Goal: Task Accomplishment & Management: Manage account settings

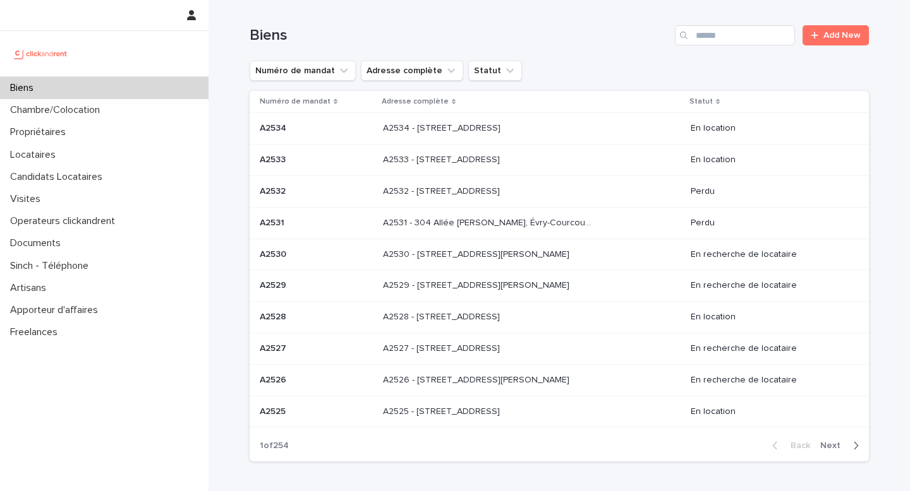
click at [485, 324] on div "A2528 - [STREET_ADDRESS] - [STREET_ADDRESS]" at bounding box center [532, 317] width 298 height 21
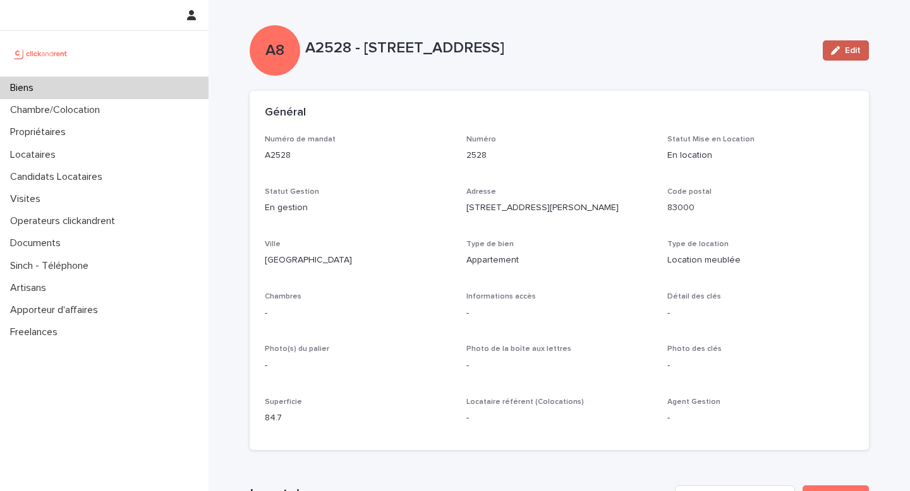
click at [855, 49] on span "Edit" at bounding box center [853, 50] width 16 height 9
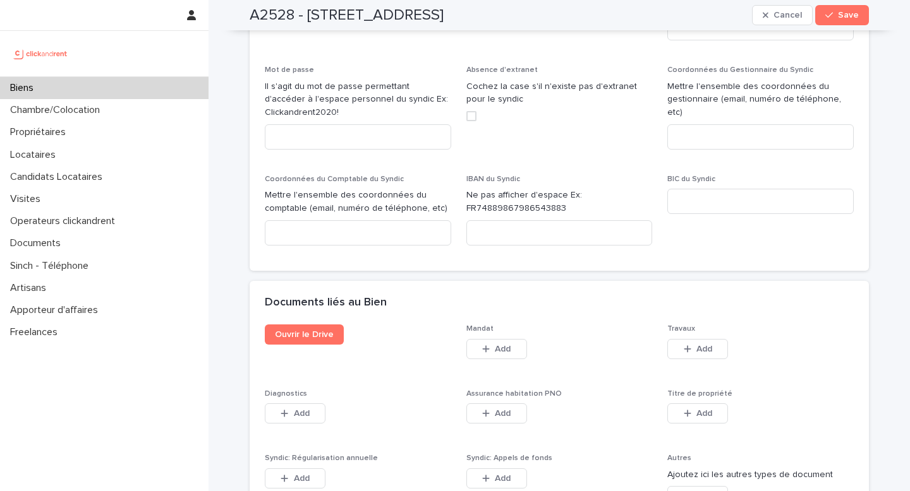
scroll to position [6279, 0]
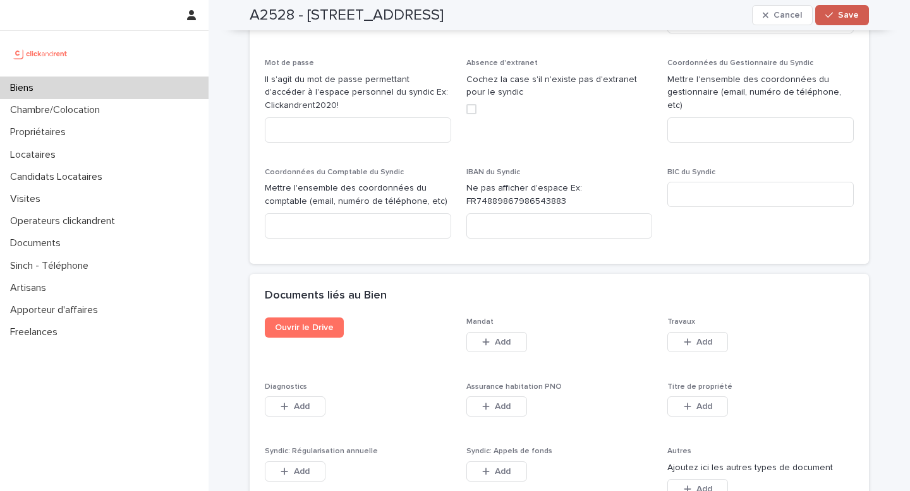
click at [845, 20] on button "Save" at bounding box center [842, 15] width 54 height 20
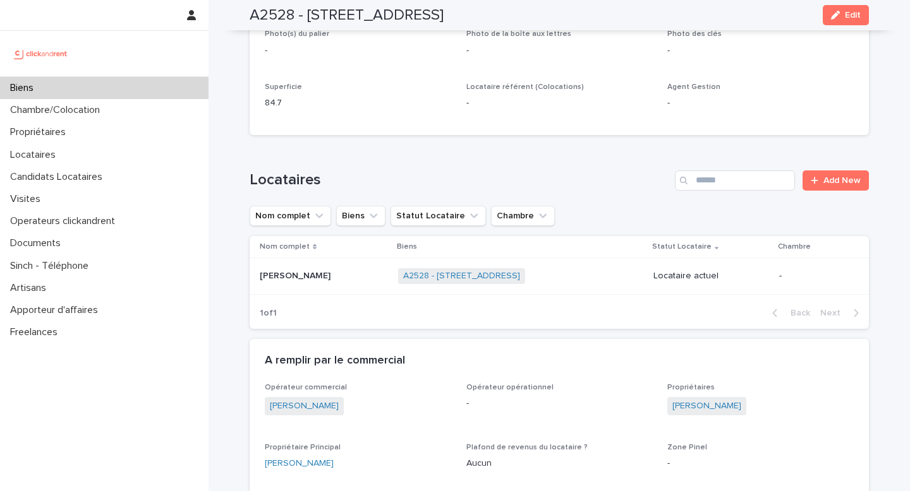
scroll to position [315, 0]
click at [295, 284] on div "[PERSON_NAME] [PERSON_NAME]" at bounding box center [324, 277] width 128 height 21
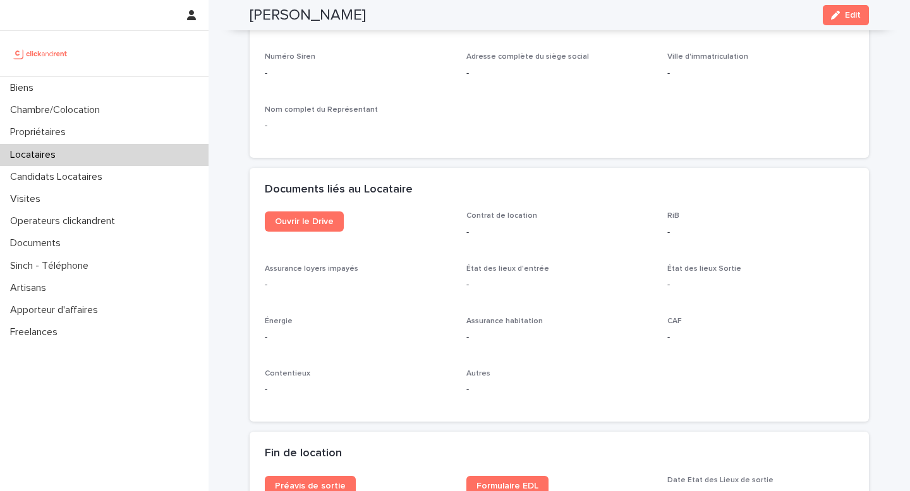
scroll to position [1210, 0]
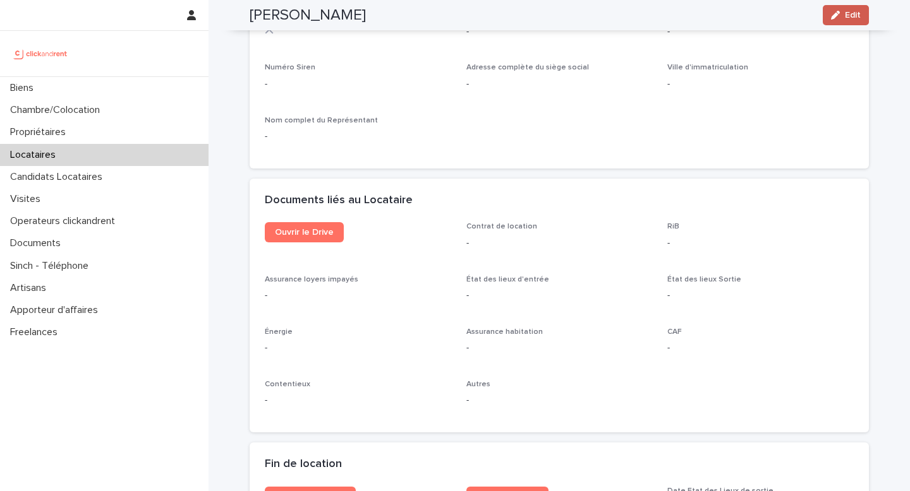
click at [853, 16] on span "Edit" at bounding box center [853, 15] width 16 height 9
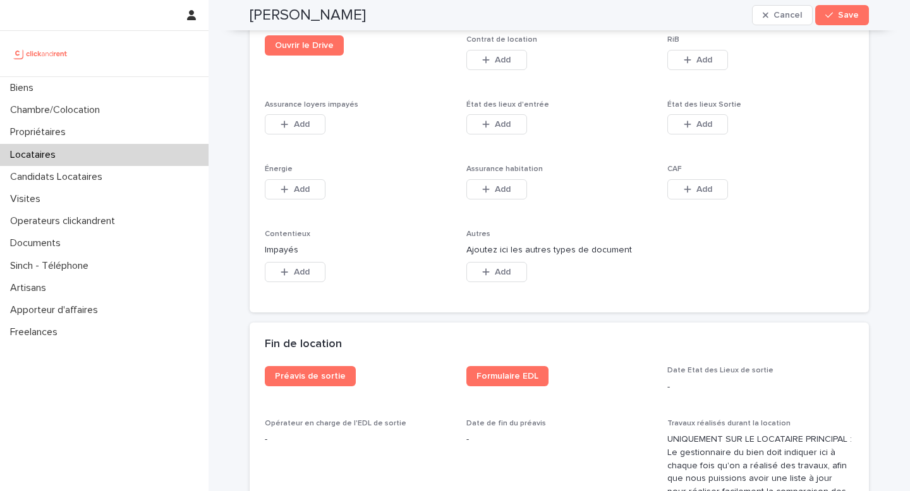
scroll to position [2138, 0]
click at [288, 124] on div "button" at bounding box center [286, 124] width 13 height 9
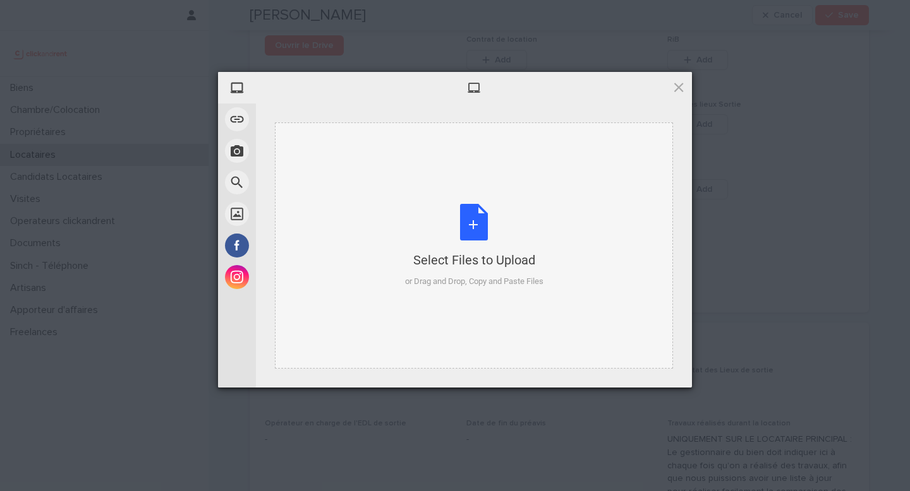
click at [472, 229] on div "Select Files to Upload or Drag and Drop, Copy and Paste Files" at bounding box center [474, 246] width 138 height 84
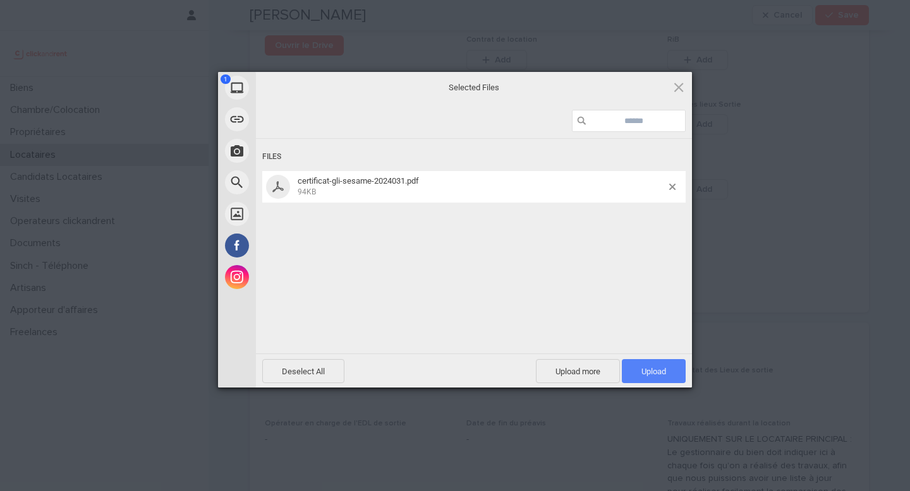
click at [671, 372] on span "Upload 1" at bounding box center [654, 371] width 64 height 24
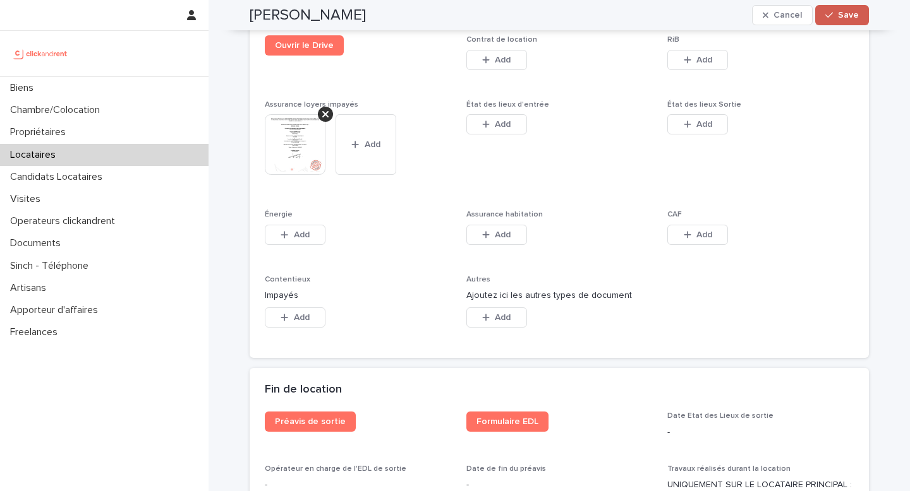
click at [846, 16] on span "Save" at bounding box center [848, 15] width 21 height 9
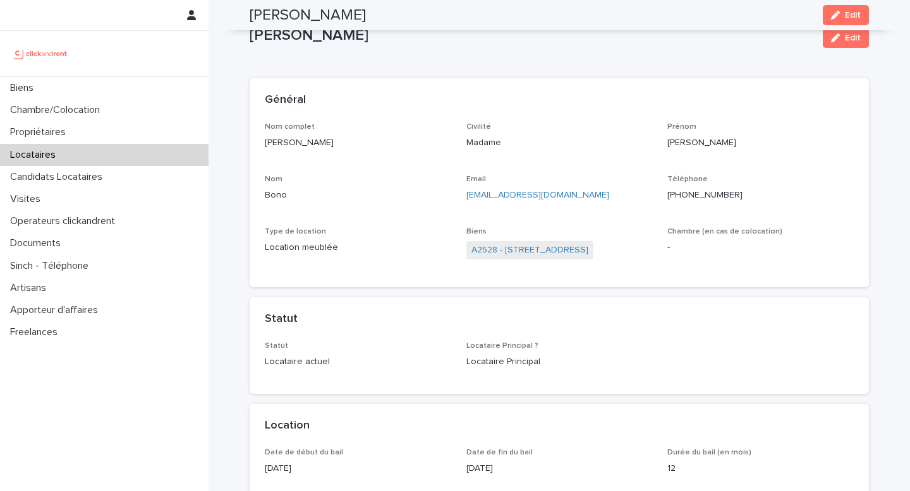
scroll to position [0, 0]
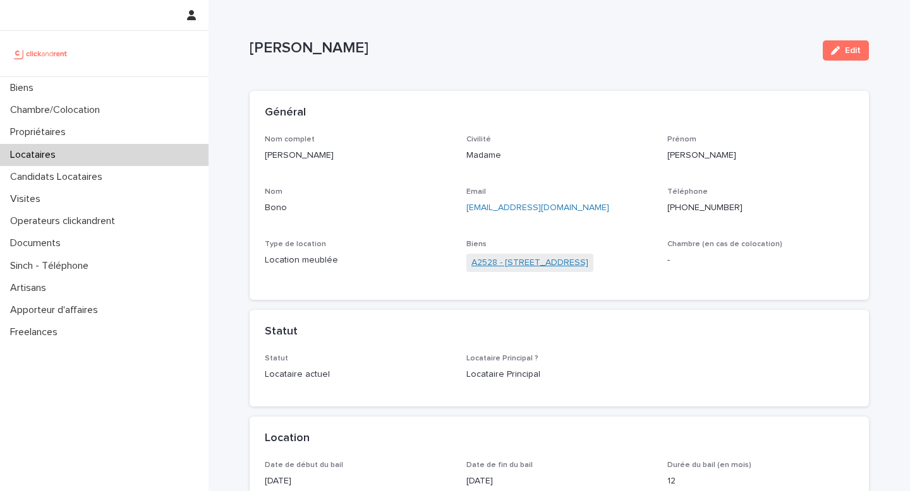
click at [577, 267] on link "A2528 - [STREET_ADDRESS]" at bounding box center [529, 262] width 117 height 13
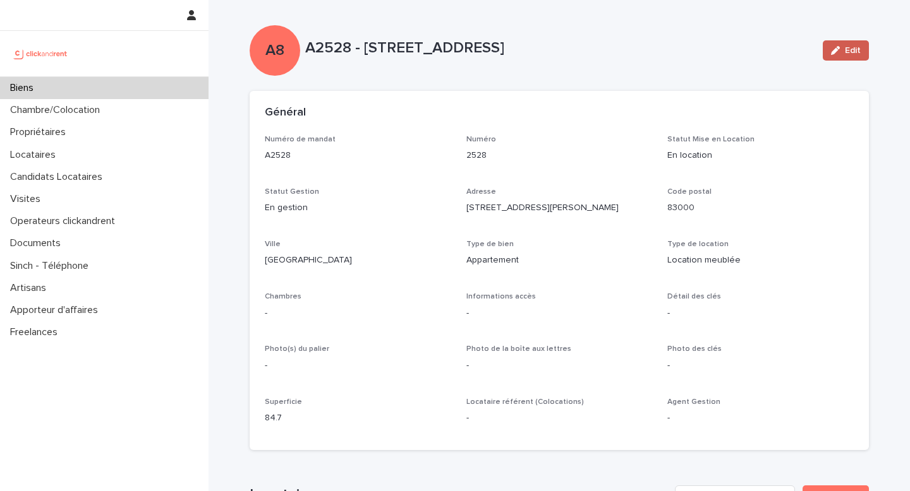
click at [848, 54] on span "Edit" at bounding box center [853, 50] width 16 height 9
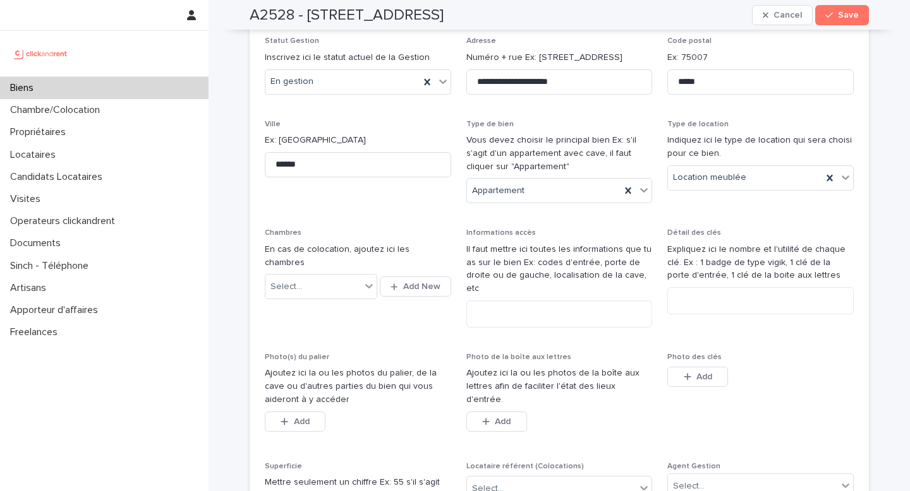
scroll to position [209, 0]
click at [495, 300] on textarea at bounding box center [559, 312] width 186 height 27
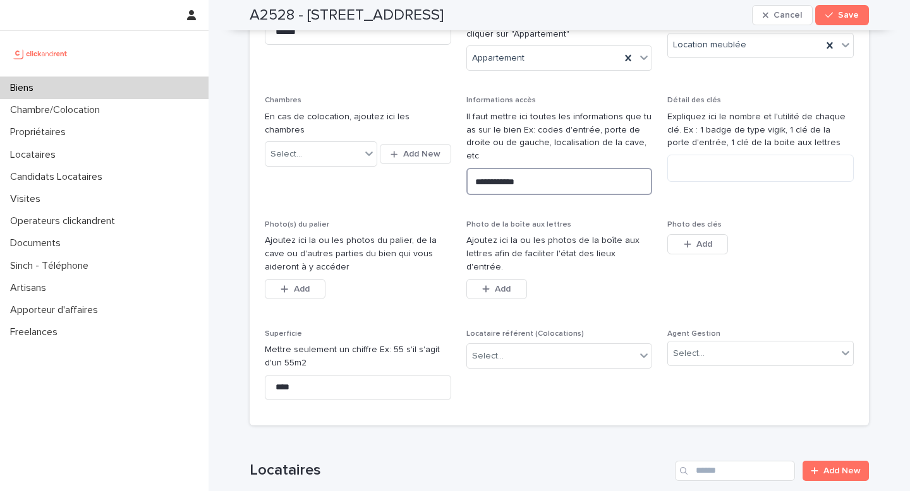
scroll to position [352, 0]
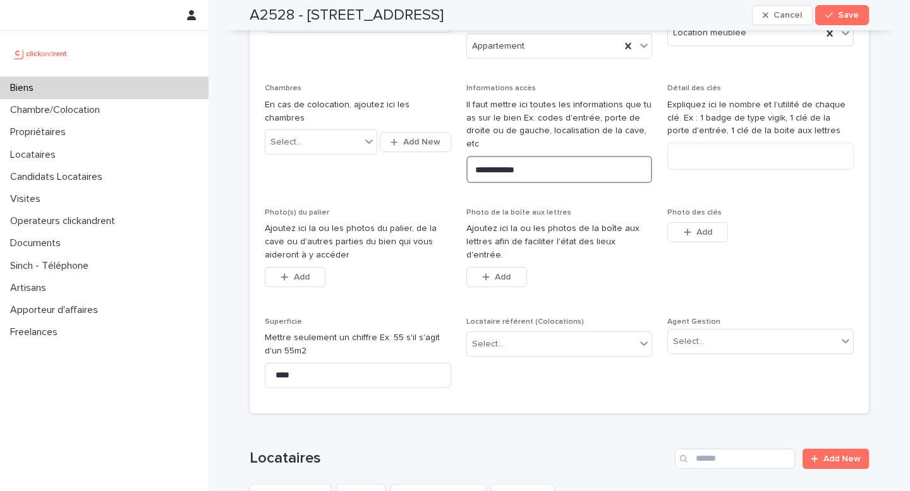
click at [507, 159] on textarea "**********" at bounding box center [559, 169] width 186 height 27
click at [546, 158] on textarea "**********" at bounding box center [559, 169] width 186 height 27
drag, startPoint x: 546, startPoint y: 158, endPoint x: 488, endPoint y: 159, distance: 57.5
click at [488, 159] on textarea "**********" at bounding box center [559, 169] width 186 height 27
type textarea "***"
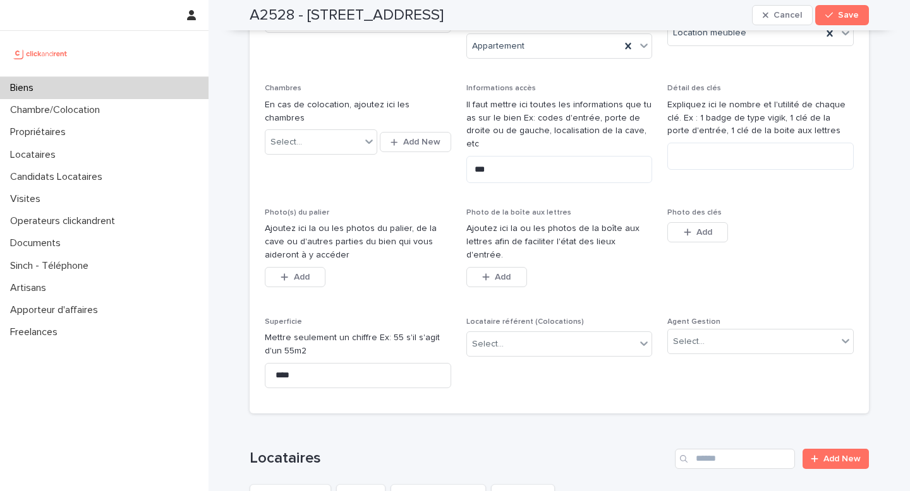
click at [584, 222] on p "Ajoutez ici la ou les photos de la boîte aux lettres afin de faciliter l'état d…" at bounding box center [559, 241] width 186 height 39
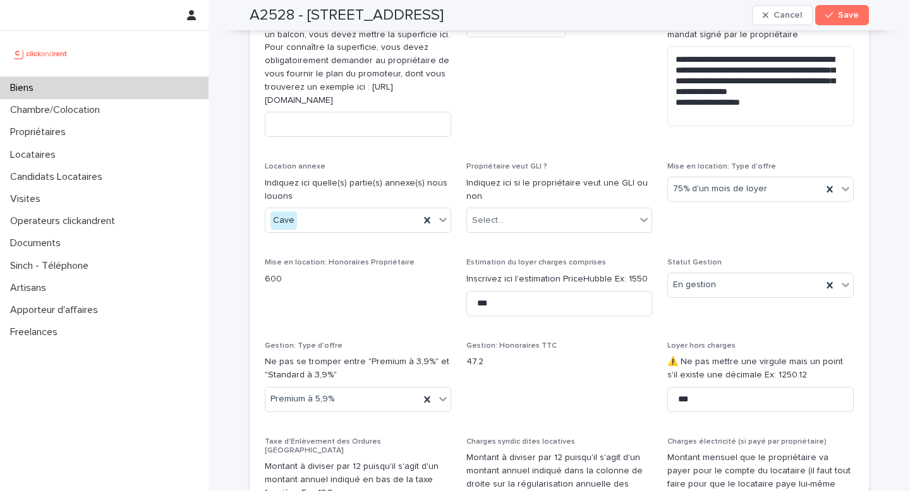
scroll to position [1206, 0]
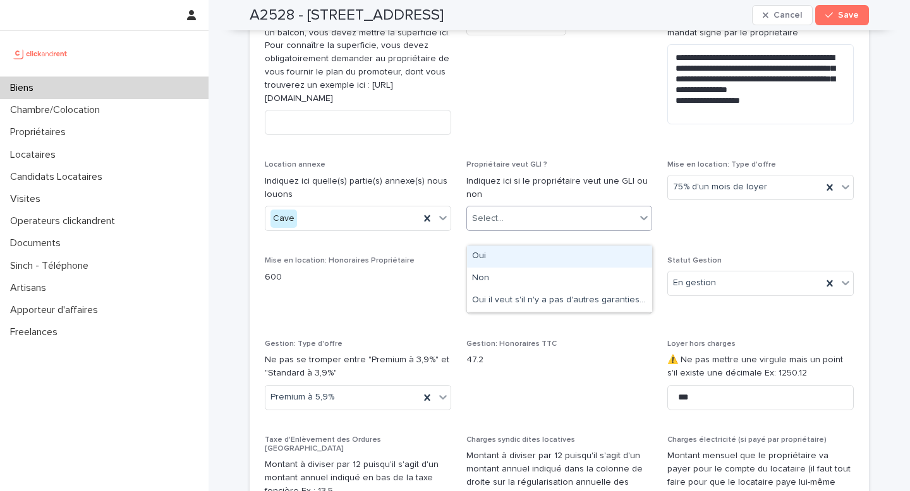
click at [575, 229] on div "Select..." at bounding box center [551, 218] width 169 height 21
click at [543, 256] on div "Oui" at bounding box center [559, 257] width 185 height 22
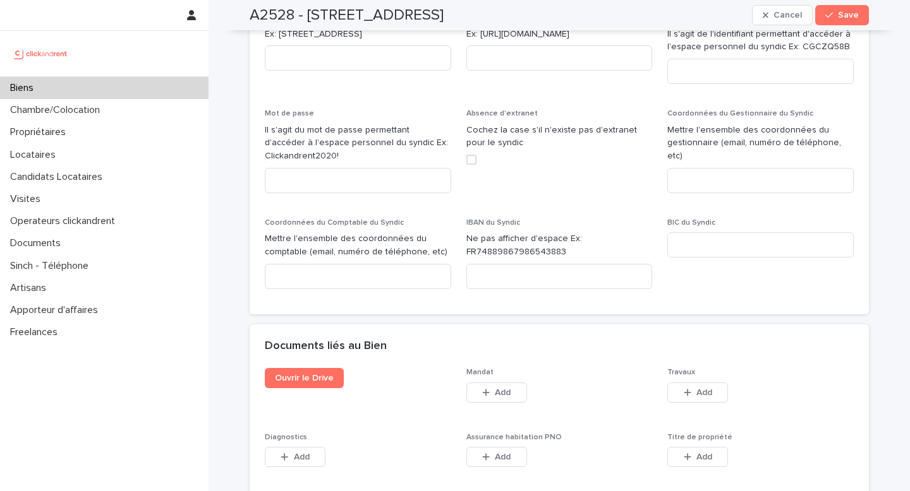
scroll to position [6229, 0]
click at [316, 373] on span "Ouvrir le Drive" at bounding box center [304, 377] width 59 height 9
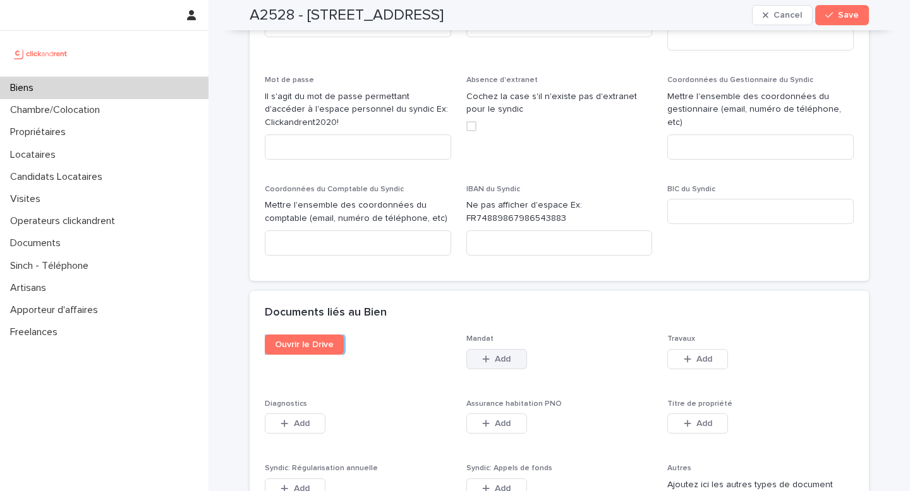
scroll to position [6268, 0]
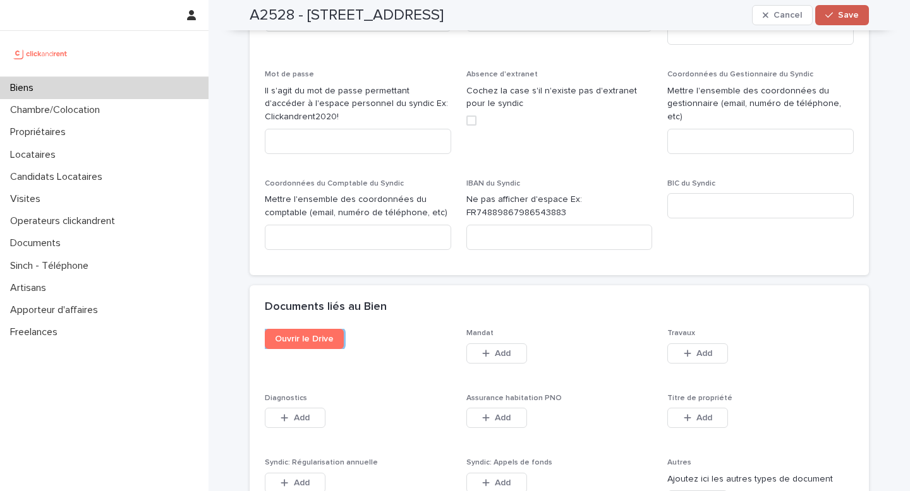
click at [836, 20] on button "Save" at bounding box center [842, 15] width 54 height 20
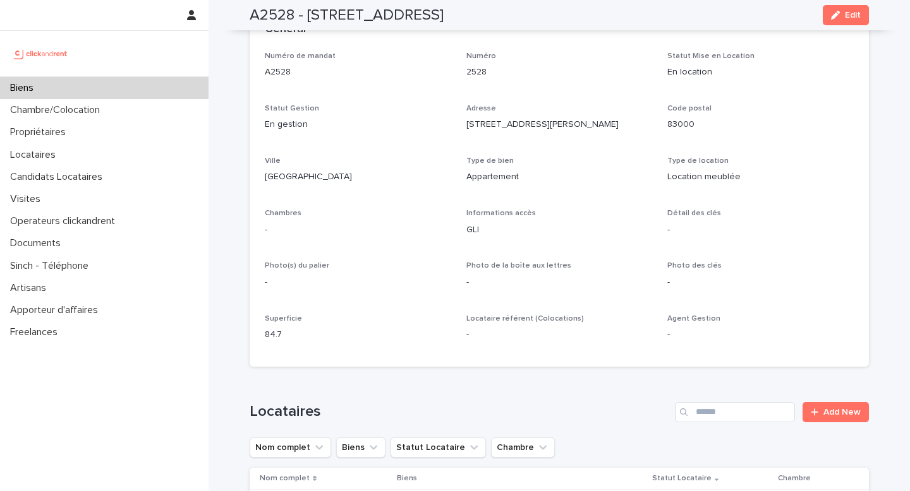
scroll to position [0, 0]
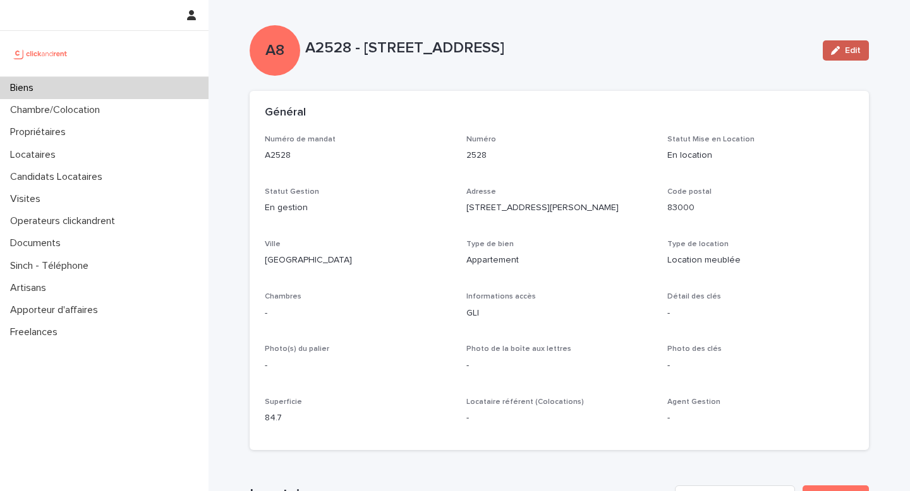
click at [850, 54] on span "Edit" at bounding box center [853, 50] width 16 height 9
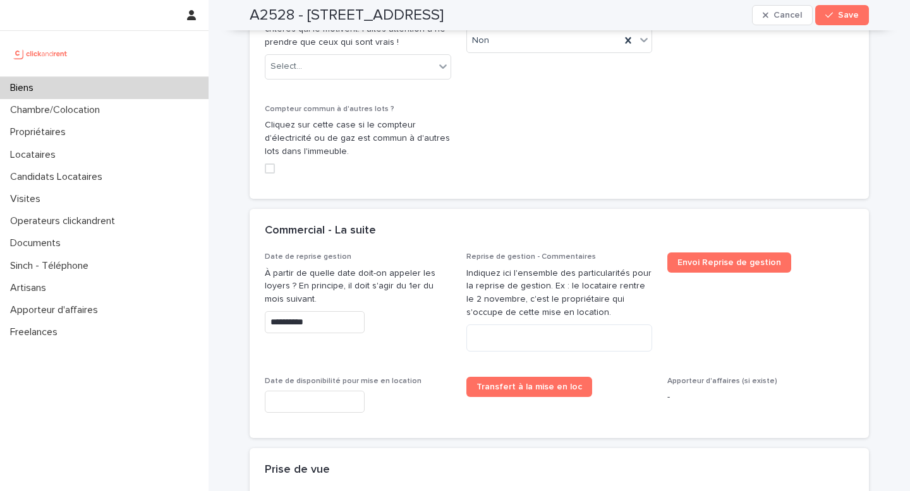
scroll to position [2841, 0]
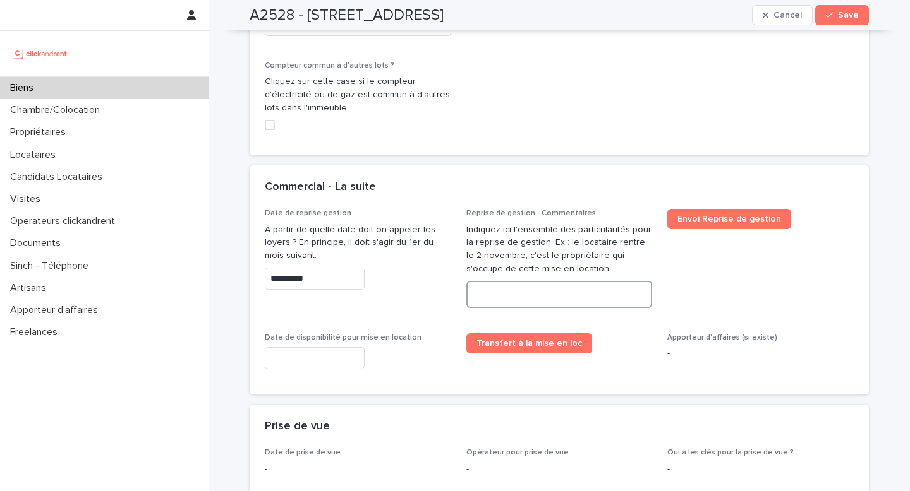
click at [522, 283] on textarea at bounding box center [559, 294] width 186 height 27
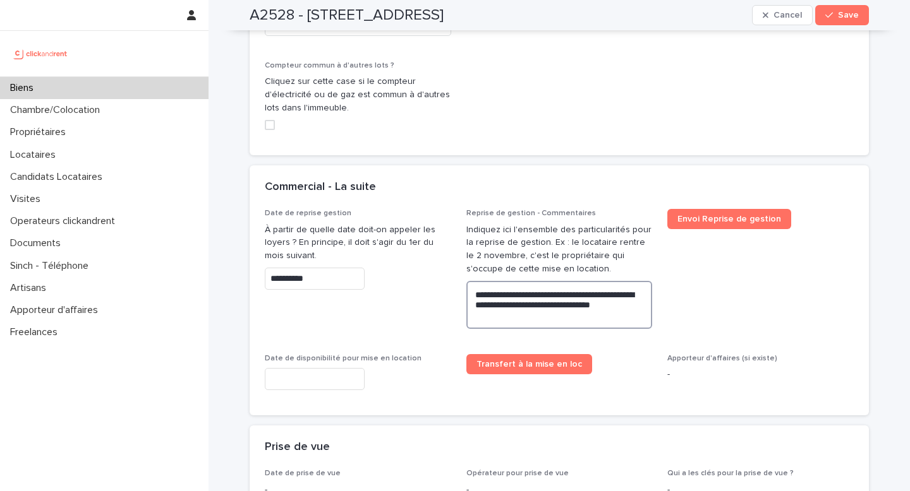
click at [602, 294] on textarea "**********" at bounding box center [559, 305] width 186 height 48
click at [0, 0] on lt-span "** ****" at bounding box center [0, 0] width 0 height 0
click at [491, 303] on textarea "**********" at bounding box center [559, 305] width 186 height 48
click at [548, 306] on textarea "**********" at bounding box center [559, 305] width 186 height 48
drag, startPoint x: 505, startPoint y: 302, endPoint x: 474, endPoint y: 279, distance: 38.4
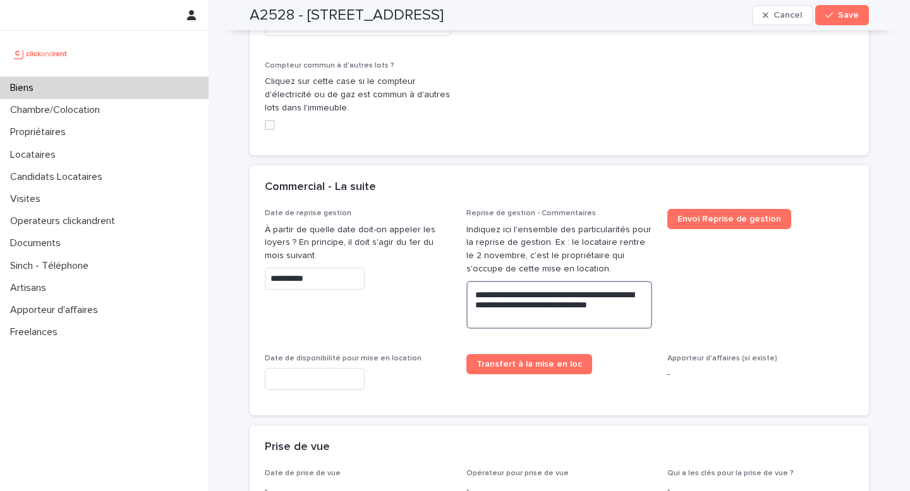
click at [474, 281] on textarea "**********" at bounding box center [559, 305] width 186 height 48
type textarea "**********"
click at [849, 10] on button "Save" at bounding box center [842, 15] width 54 height 20
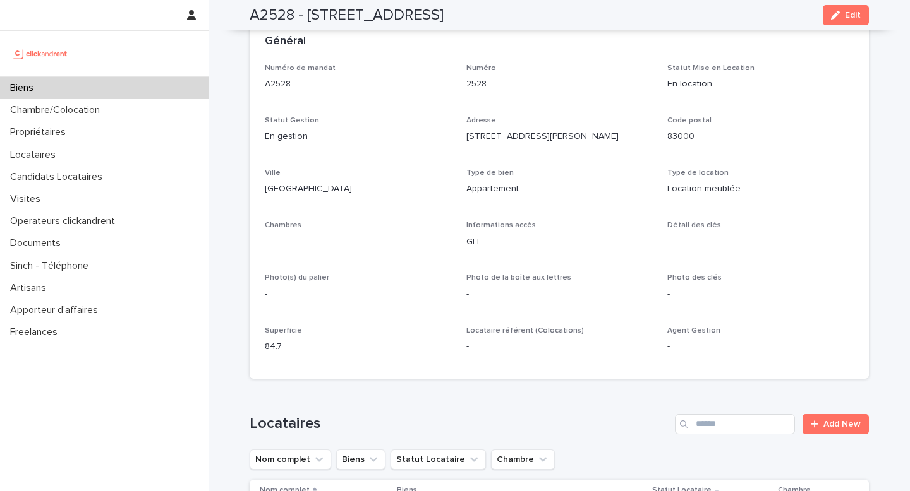
scroll to position [0, 0]
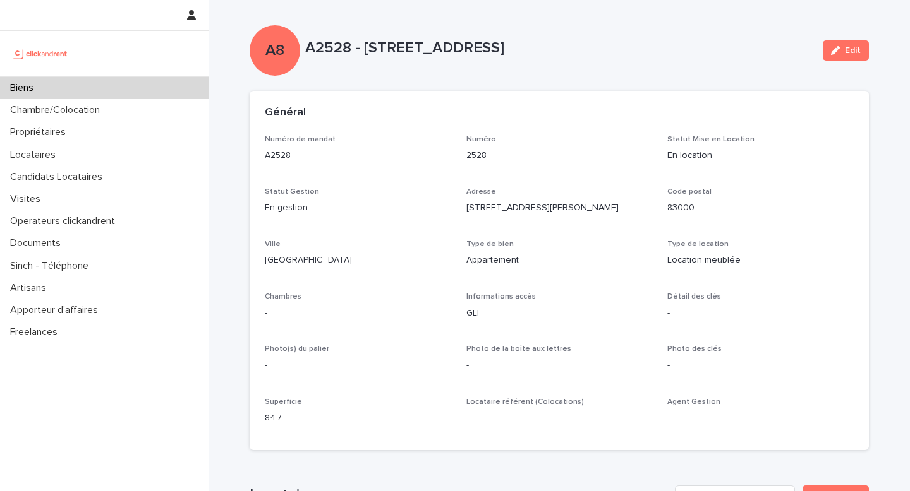
drag, startPoint x: 310, startPoint y: 45, endPoint x: 704, endPoint y: 53, distance: 393.6
click at [704, 53] on p "A2528 - [STREET_ADDRESS]" at bounding box center [558, 48] width 507 height 18
copy p "[STREET_ADDRESS][PERSON_NAME]"
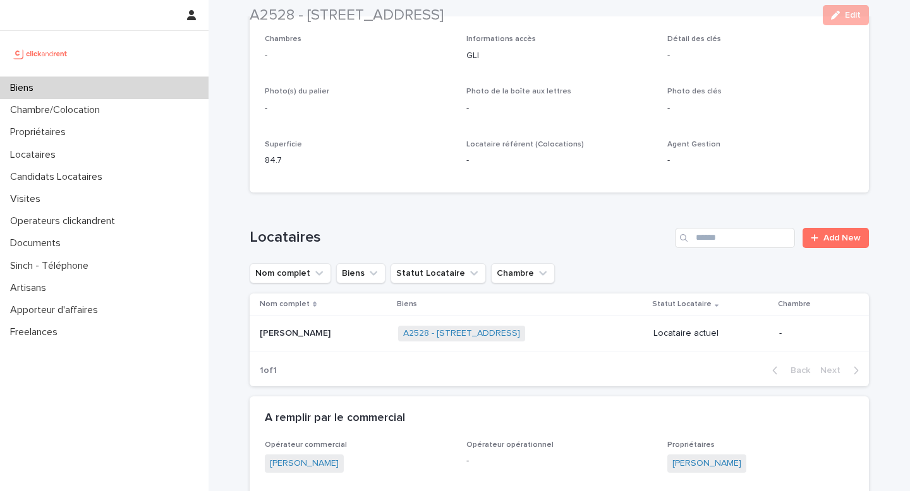
scroll to position [276, 0]
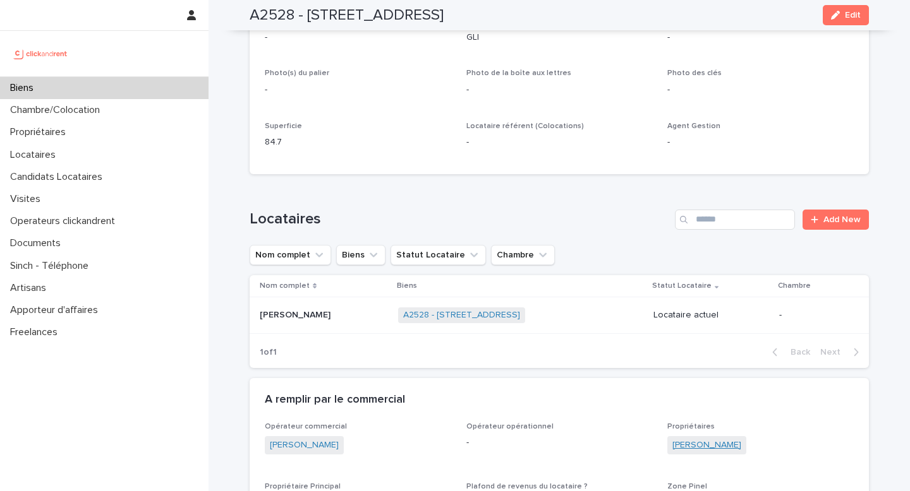
click at [705, 441] on link "[PERSON_NAME]" at bounding box center [706, 445] width 69 height 13
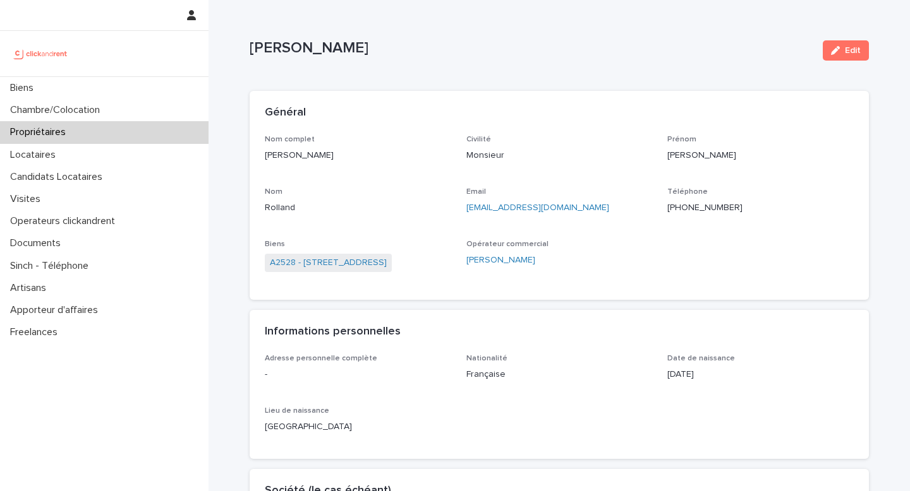
drag, startPoint x: 264, startPoint y: 157, endPoint x: 327, endPoint y: 157, distance: 63.2
click at [327, 157] on p "[PERSON_NAME]" at bounding box center [358, 155] width 186 height 13
copy p "[PERSON_NAME]"
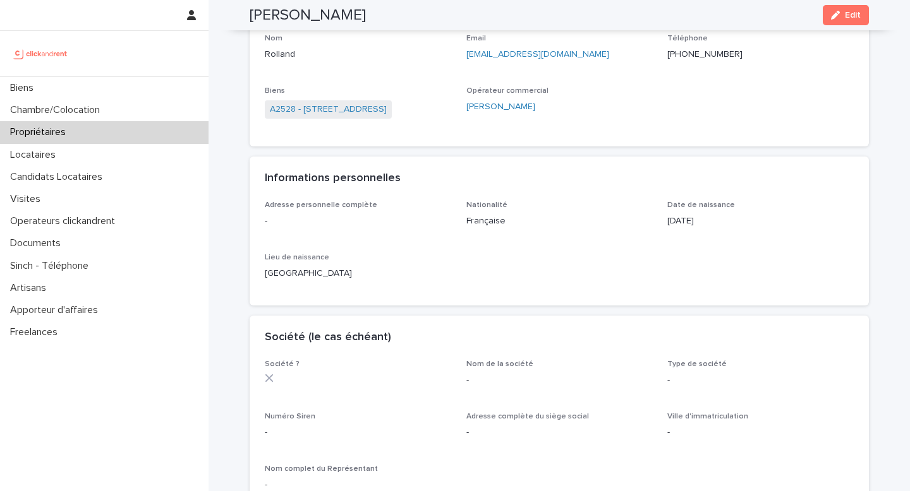
scroll to position [75, 0]
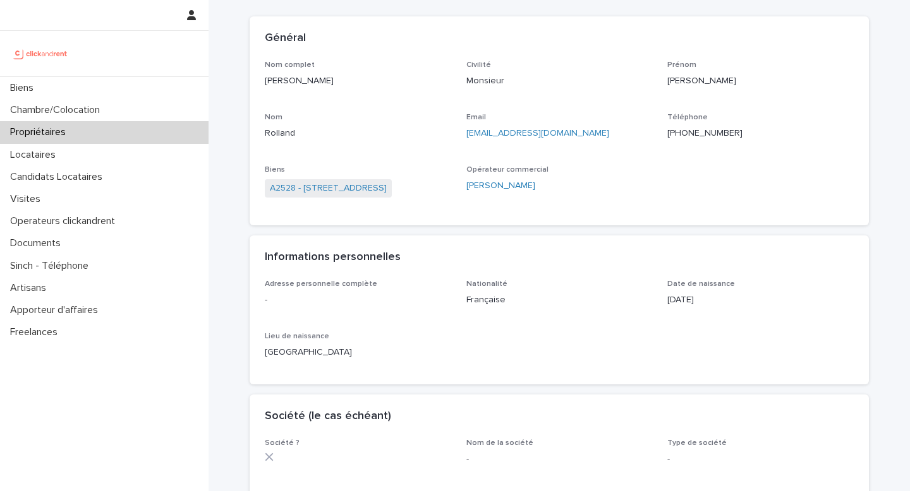
click at [275, 301] on p "-" at bounding box center [358, 300] width 186 height 13
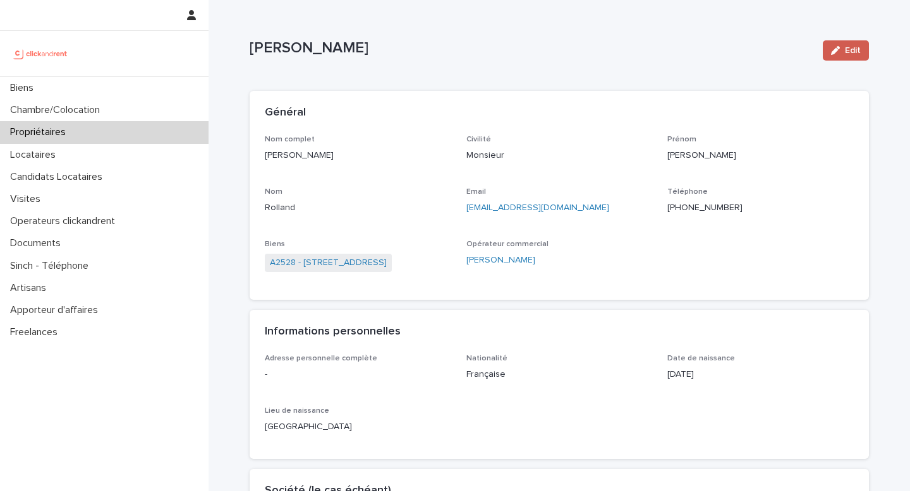
click at [848, 54] on span "Edit" at bounding box center [853, 50] width 16 height 9
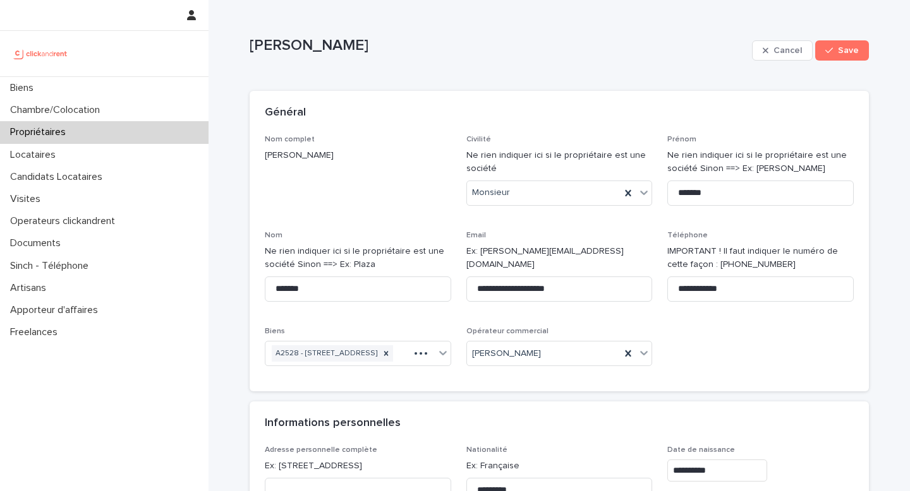
scroll to position [101, 0]
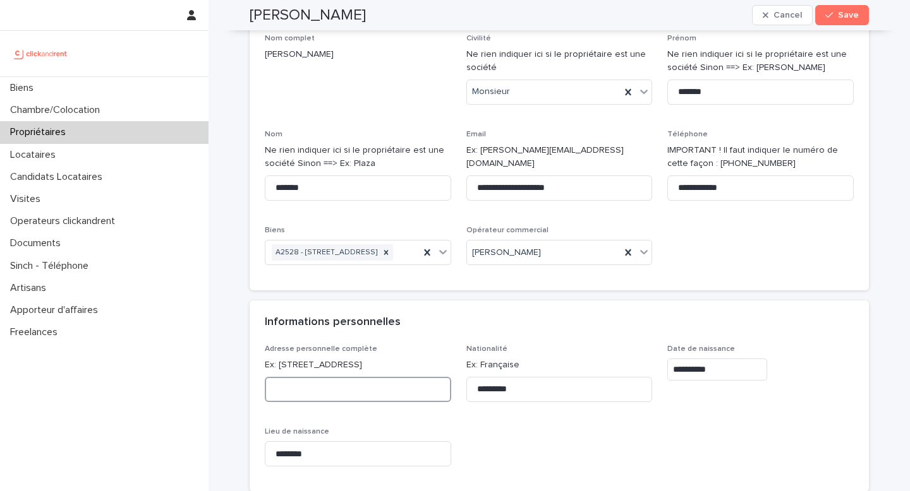
click at [313, 402] on input at bounding box center [358, 389] width 186 height 25
paste input "**********"
type input "**********"
click at [840, 18] on span "Save" at bounding box center [848, 15] width 21 height 9
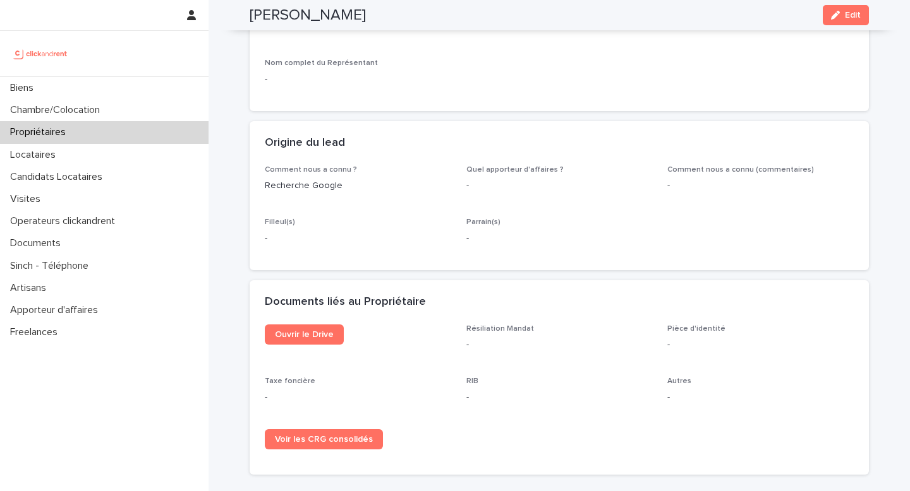
scroll to position [666, 0]
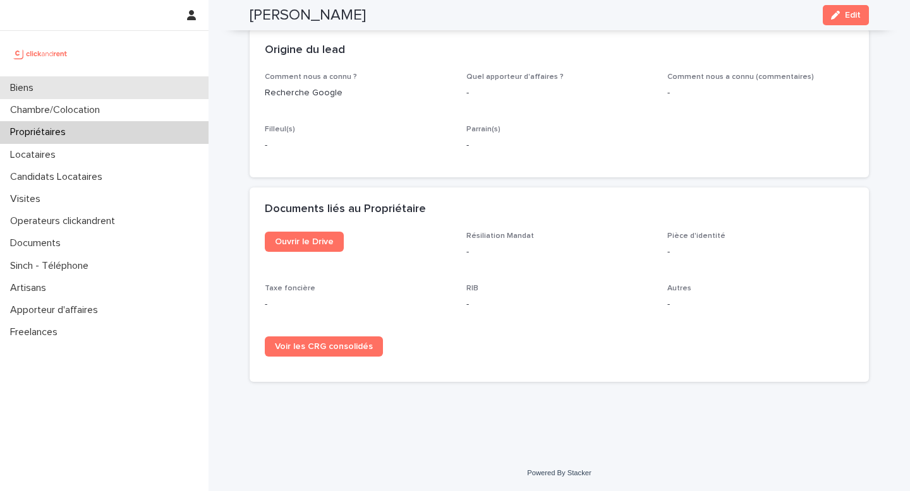
click at [62, 89] on div "Biens" at bounding box center [104, 88] width 208 height 22
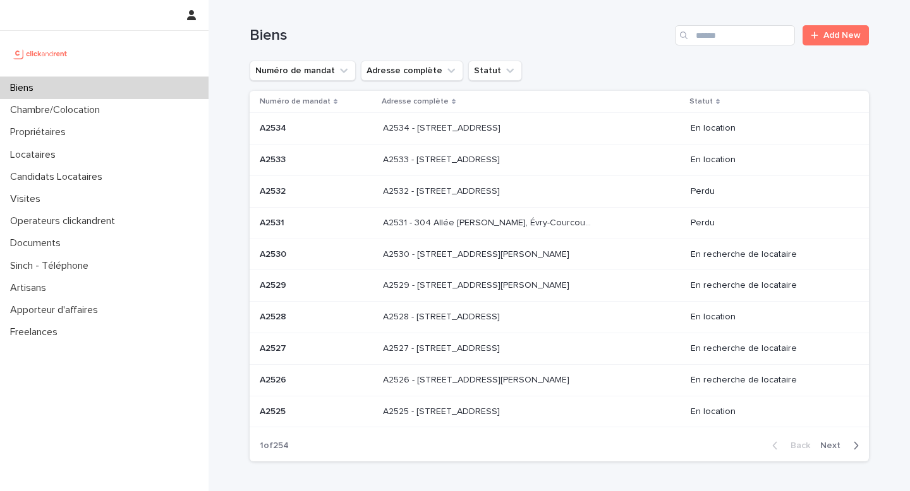
click at [479, 319] on p "A2528 - [STREET_ADDRESS]" at bounding box center [442, 316] width 119 height 13
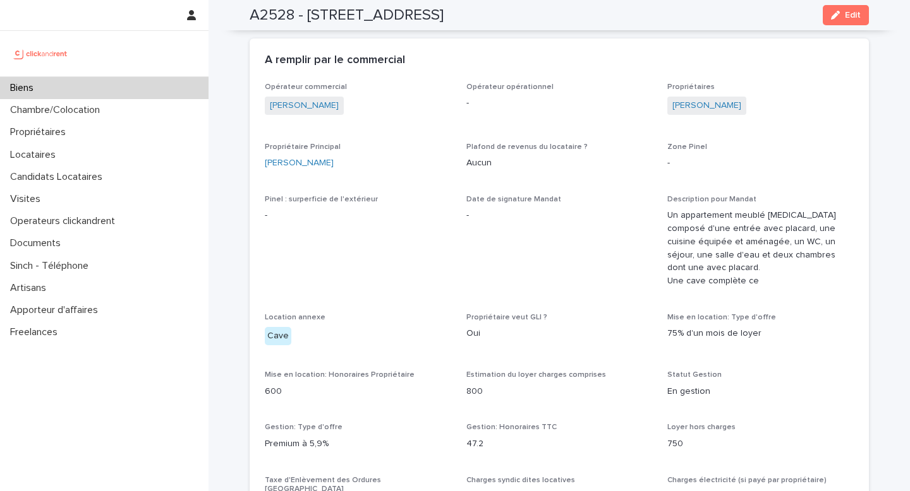
scroll to position [591, 0]
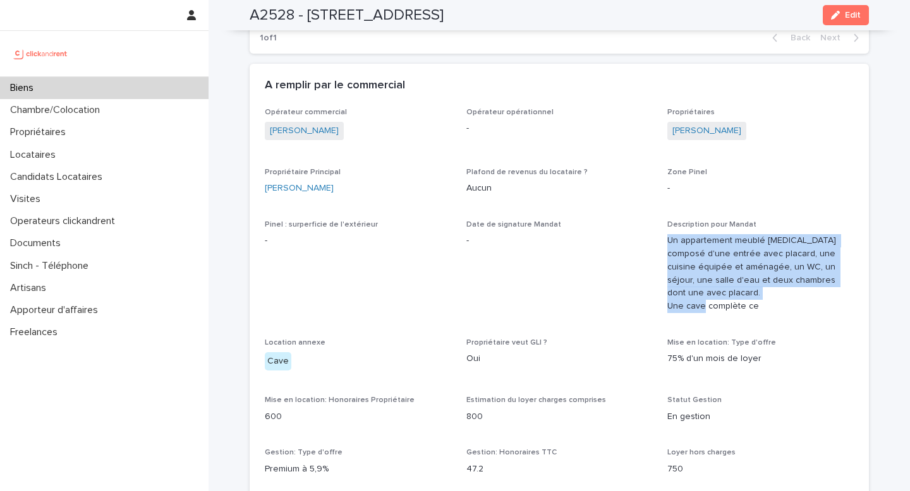
copy p "Un appartement meublé [MEDICAL_DATA] composé d'une entrée avec placard, une cui…"
drag, startPoint x: 771, startPoint y: 298, endPoint x: 666, endPoint y: 243, distance: 118.1
click at [851, 17] on span "Edit" at bounding box center [853, 15] width 16 height 9
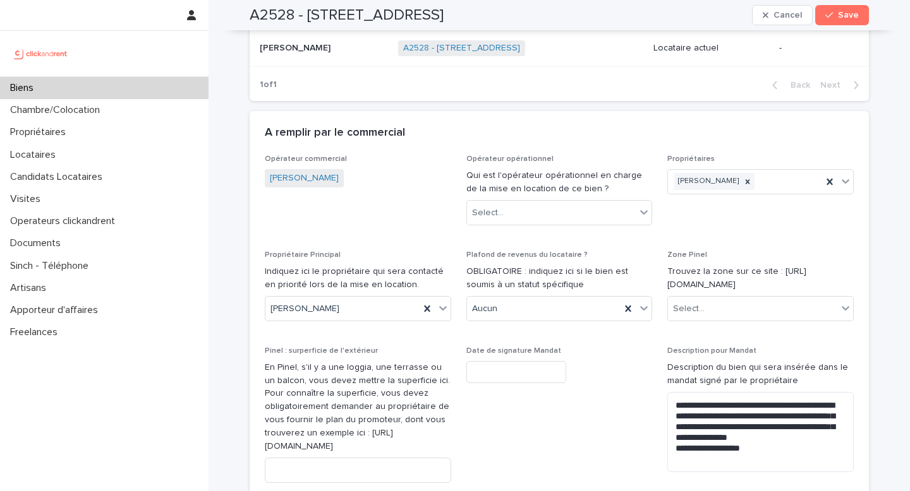
scroll to position [985, 0]
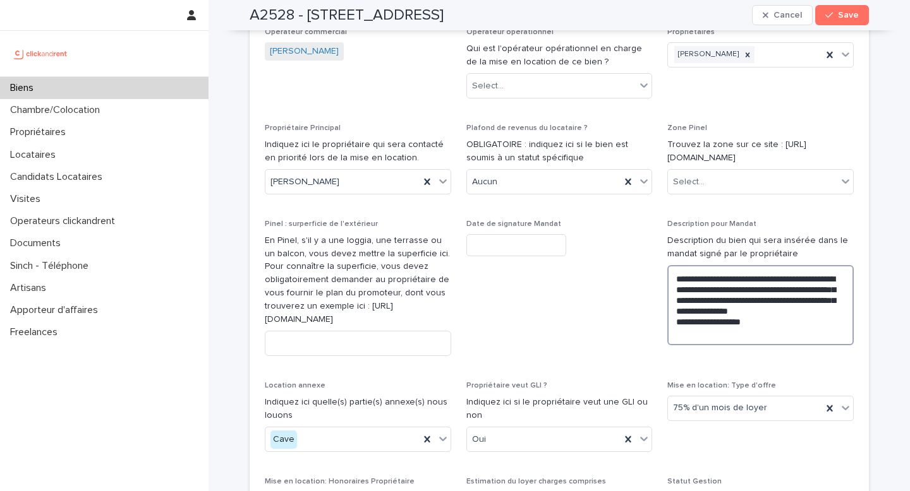
drag, startPoint x: 767, startPoint y: 332, endPoint x: 754, endPoint y: 332, distance: 12.6
click at [754, 332] on textarea "**********" at bounding box center [760, 305] width 186 height 80
click at [783, 334] on textarea "**********" at bounding box center [760, 305] width 186 height 80
click at [0, 0] on lt-span "**********" at bounding box center [0, 0] width 0 height 0
type textarea "**********"
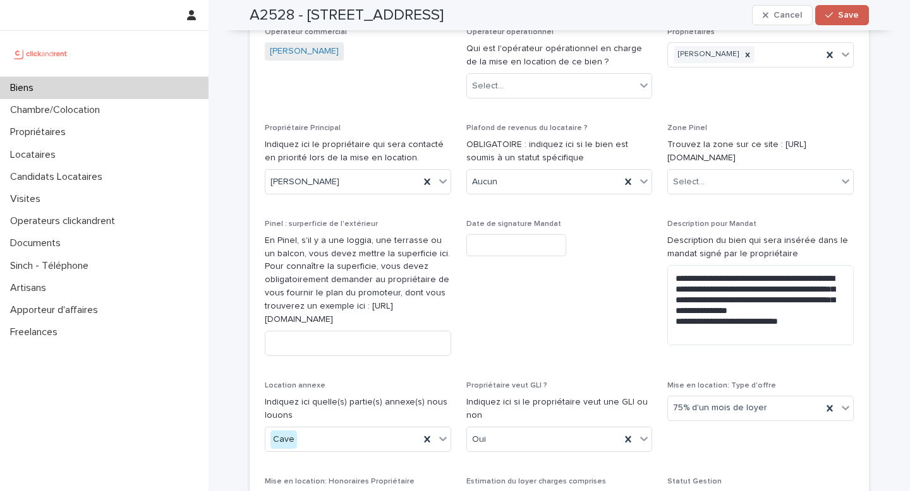
click at [842, 21] on button "Save" at bounding box center [842, 15] width 54 height 20
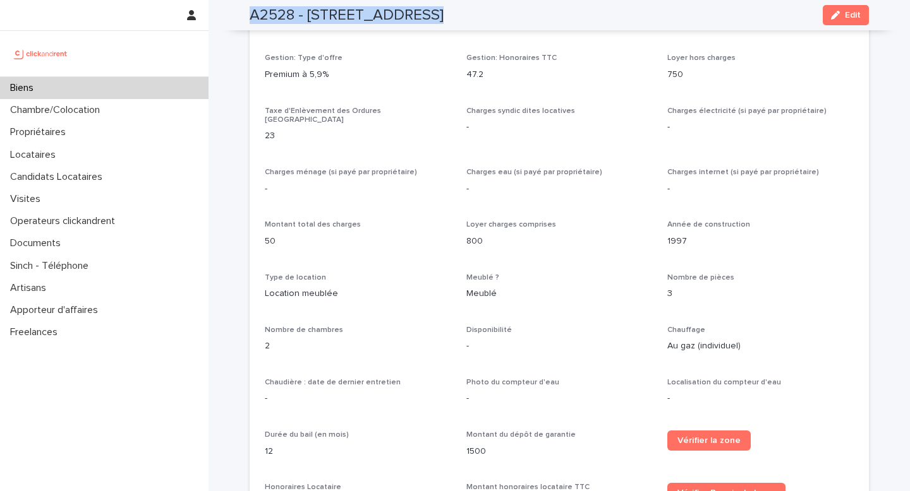
drag, startPoint x: 247, startPoint y: 14, endPoint x: 566, endPoint y: 32, distance: 319.5
copy div "L9409 - 2 ips Dolors A'Consect, Adipis 73025 Elit S9 D2171 - 2 eiu Tempor I'Utl…"
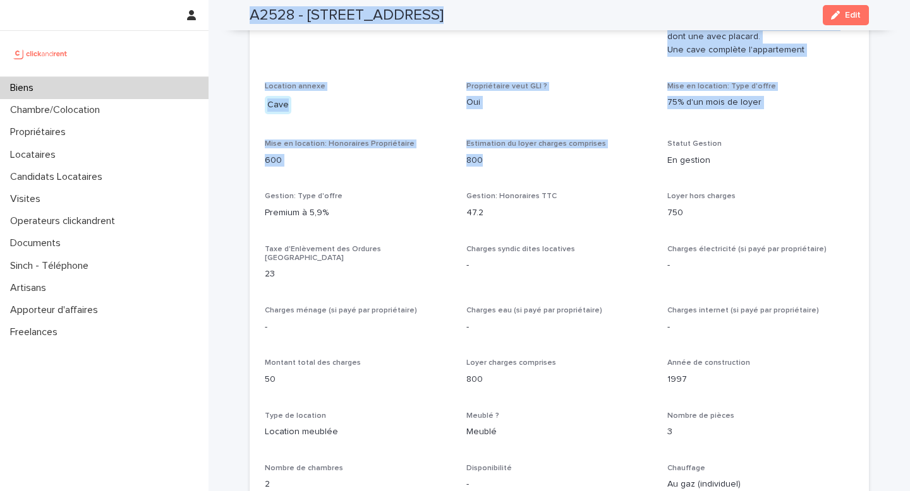
scroll to position [809, 0]
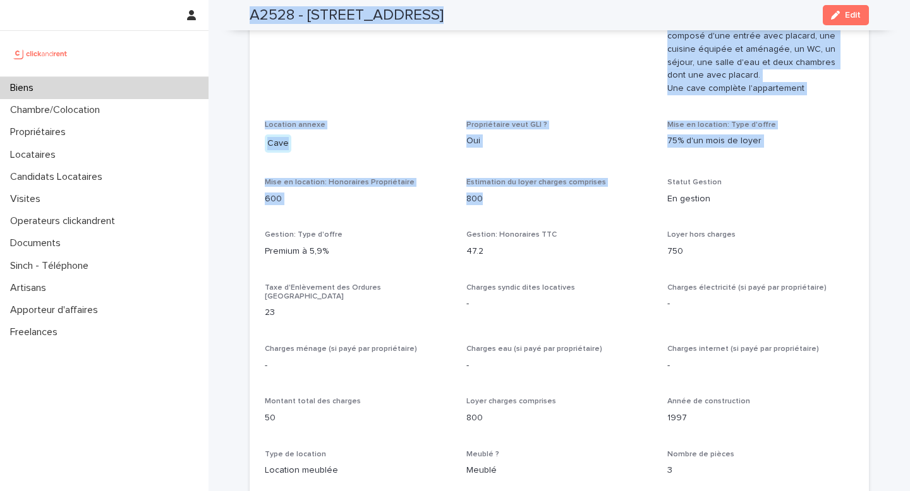
click at [251, 36] on div "Opérateur commercial [PERSON_NAME] Opérateur opérationnel - Propriétaires [PERS…" at bounding box center [559, 404] width 619 height 1029
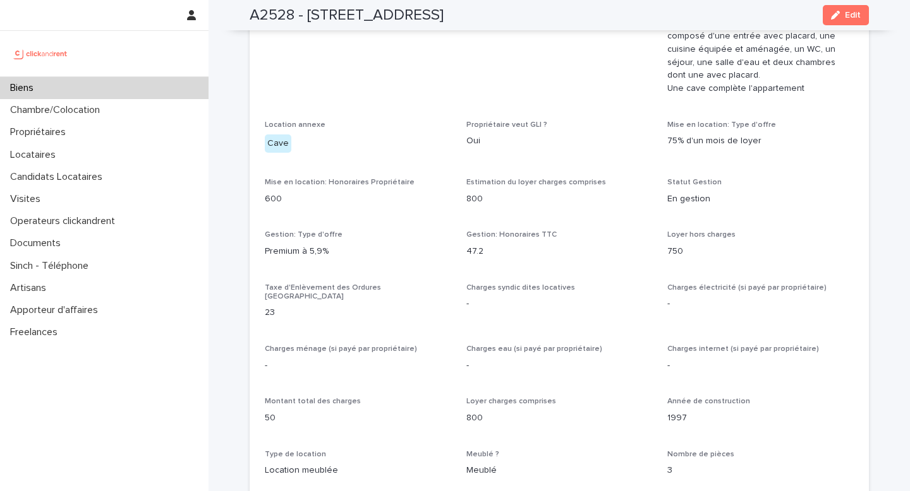
drag, startPoint x: 248, startPoint y: 14, endPoint x: 567, endPoint y: 13, distance: 318.4
click at [567, 13] on div "A2528 - [STREET_ADDRESS] Edit" at bounding box center [559, 15] width 680 height 30
copy h2 "A2528 - [STREET_ADDRESS]"
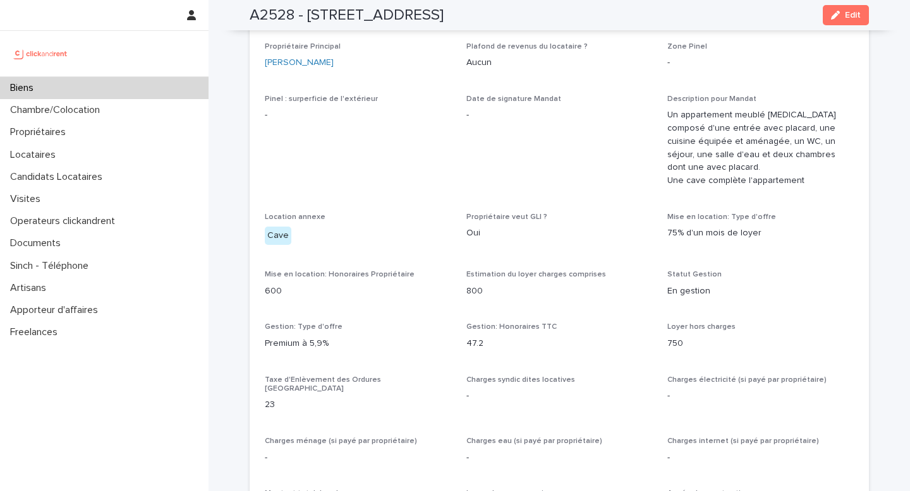
scroll to position [527, 0]
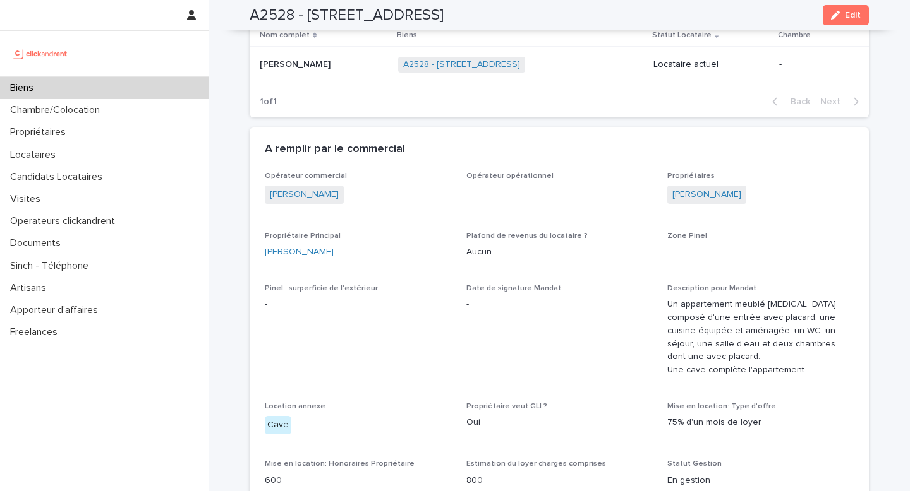
click at [50, 88] on div "Biens" at bounding box center [104, 88] width 208 height 22
